Goal: Information Seeking & Learning: Check status

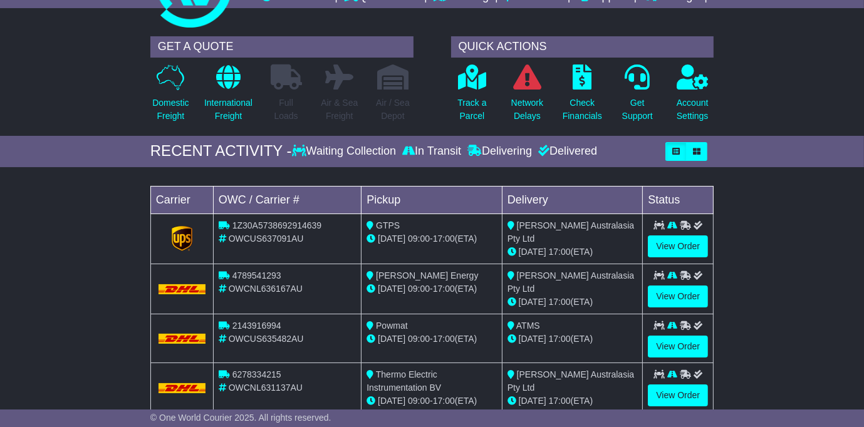
scroll to position [33, 0]
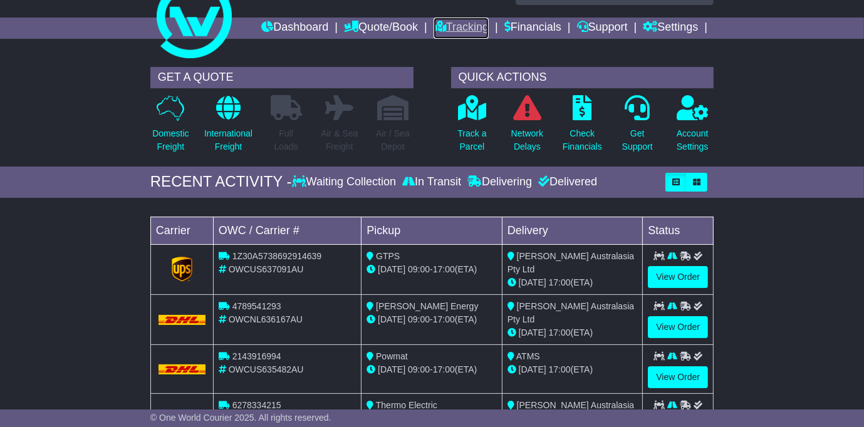
click at [488, 29] on link "Tracking" at bounding box center [460, 28] width 55 height 21
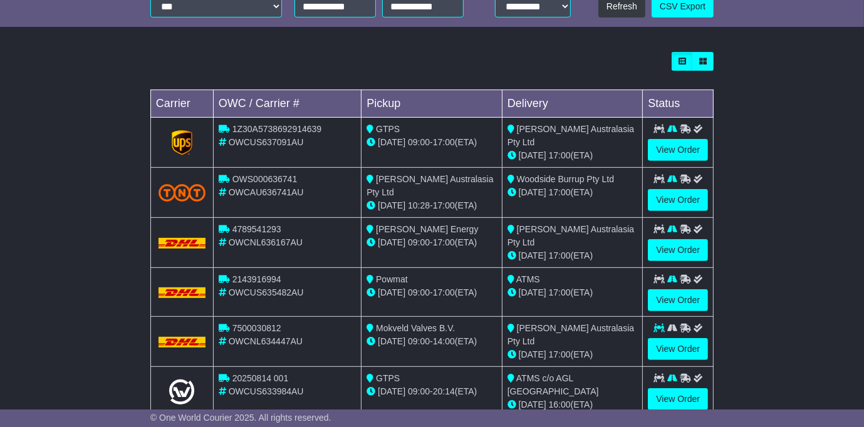
scroll to position [542, 0]
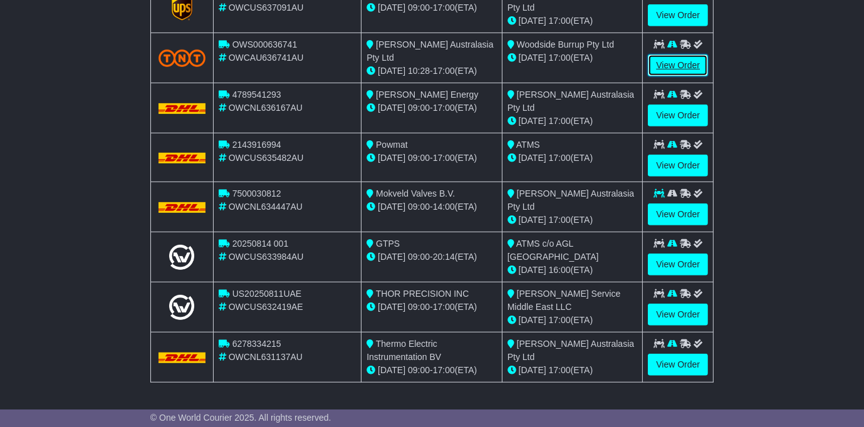
click at [678, 76] on link "View Order" at bounding box center [678, 65] width 60 height 22
